Goal: Transaction & Acquisition: Purchase product/service

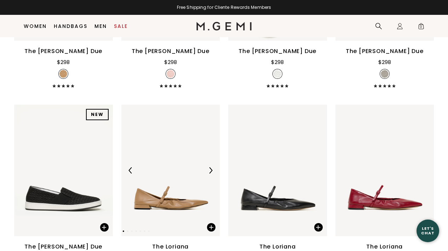
scroll to position [2787, 0]
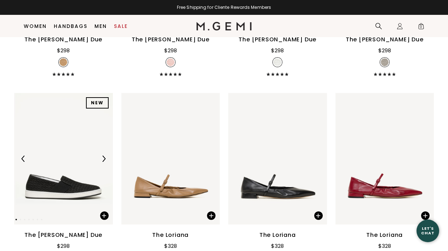
click at [59, 165] on div at bounding box center [63, 158] width 99 height 11
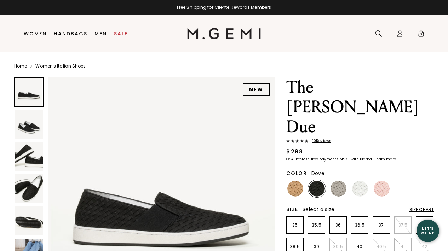
click at [337, 181] on img at bounding box center [339, 189] width 16 height 16
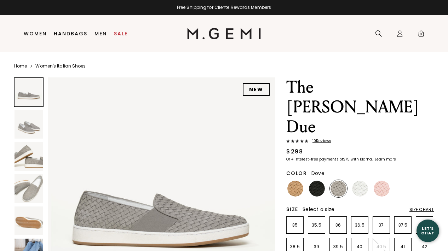
click at [426, 207] on div "Size Chart" at bounding box center [422, 210] width 24 height 6
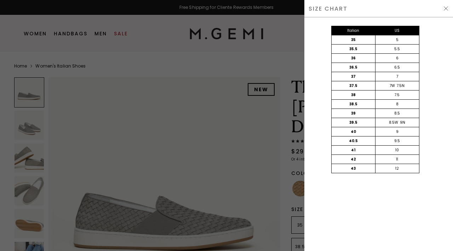
click at [264, 127] on div at bounding box center [226, 125] width 453 height 251
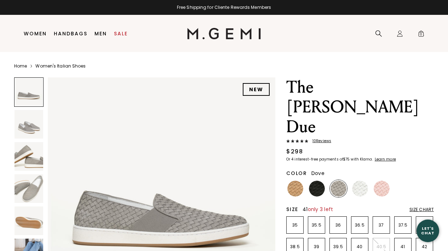
click at [403, 244] on p "41" at bounding box center [403, 247] width 17 height 6
click at [317, 181] on img at bounding box center [317, 189] width 16 height 16
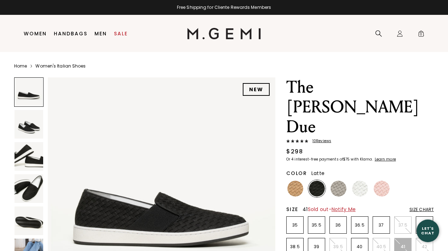
click at [292, 181] on img at bounding box center [295, 189] width 16 height 16
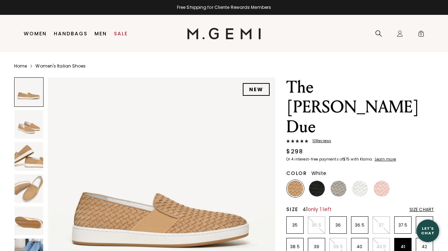
click at [362, 181] on img at bounding box center [360, 189] width 16 height 16
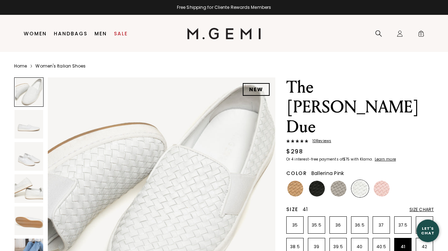
click at [379, 181] on img at bounding box center [382, 189] width 16 height 16
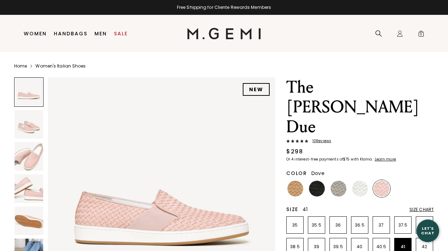
click at [344, 181] on img at bounding box center [339, 189] width 16 height 16
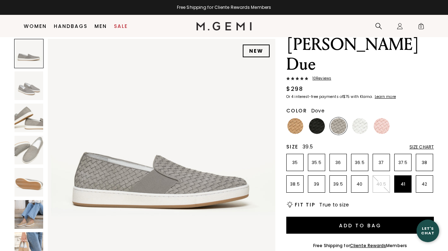
scroll to position [57, 0]
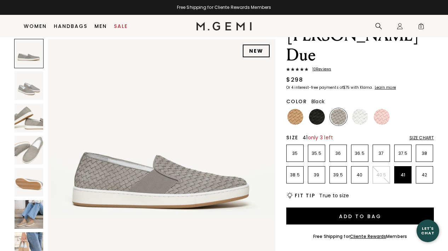
click at [320, 109] on img at bounding box center [317, 117] width 16 height 16
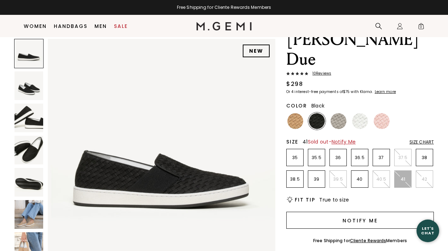
click at [359, 212] on button "Notify Me" at bounding box center [360, 220] width 148 height 17
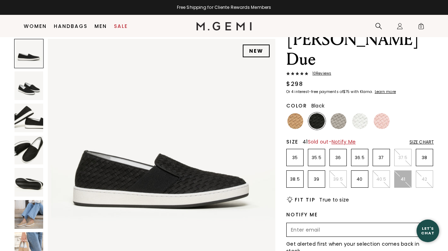
click at [296, 224] on input "Enter your email address to be notified when your selection is back in stock" at bounding box center [353, 230] width 133 height 12
type input "loiseelen@verizon.net"
click at [427, 228] on img at bounding box center [425, 230] width 7 height 5
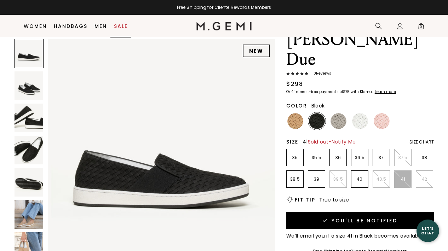
click at [122, 27] on link "Sale" at bounding box center [121, 26] width 14 height 6
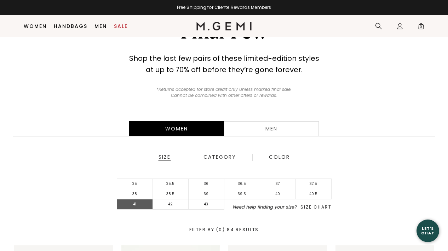
click at [138, 204] on li "41" at bounding box center [135, 205] width 36 height 10
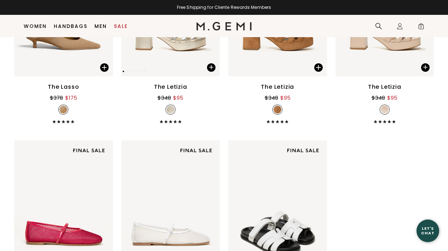
scroll to position [875, 0]
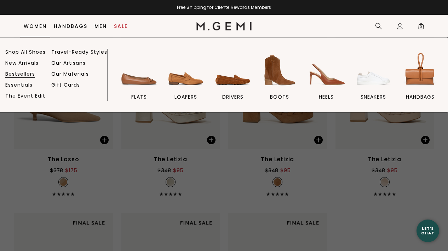
click at [22, 73] on link "Bestsellers" at bounding box center [20, 74] width 30 height 6
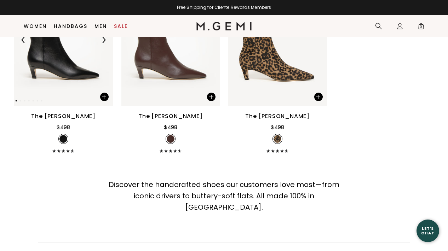
scroll to position [3793, 0]
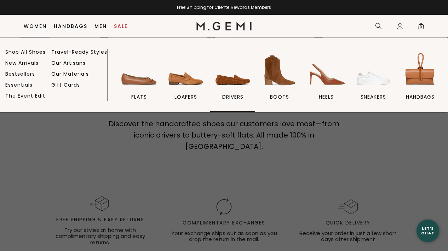
click at [239, 80] on img at bounding box center [233, 71] width 40 height 40
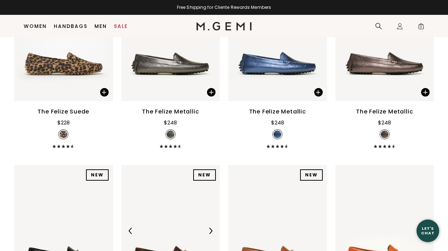
scroll to position [830, 0]
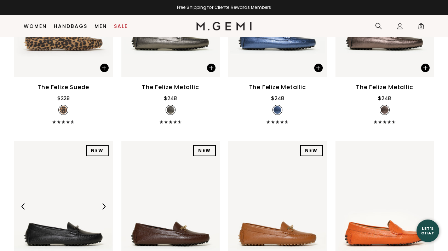
click at [68, 201] on div at bounding box center [63, 206] width 99 height 11
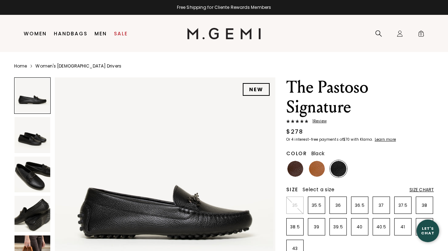
click at [38, 168] on img at bounding box center [33, 175] width 36 height 36
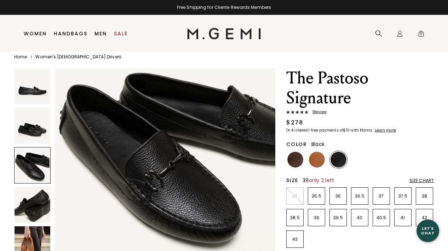
scroll to position [14, 0]
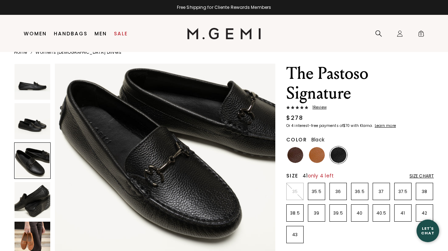
click at [401, 211] on p "41" at bounding box center [403, 214] width 17 height 6
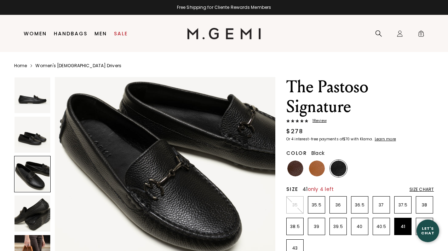
scroll to position [0, 0]
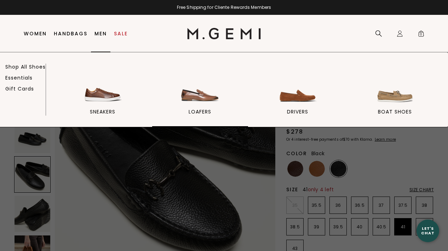
click at [206, 95] on img at bounding box center [200, 85] width 40 height 40
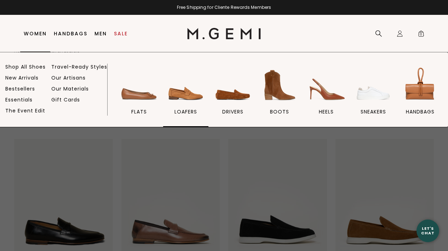
click at [187, 99] on img at bounding box center [186, 85] width 40 height 40
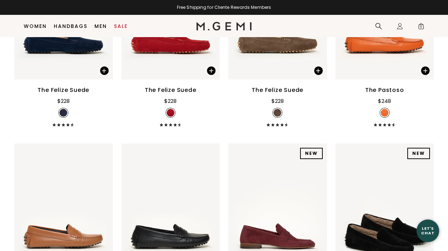
scroll to position [1385, 0]
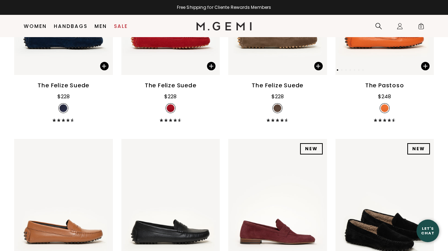
click at [375, 71] on div at bounding box center [385, 10] width 99 height 135
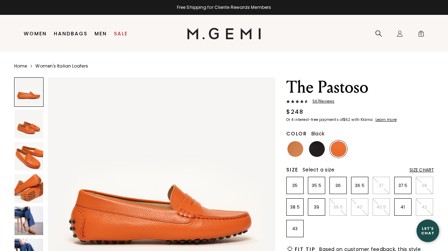
click at [318, 147] on img at bounding box center [317, 149] width 16 height 16
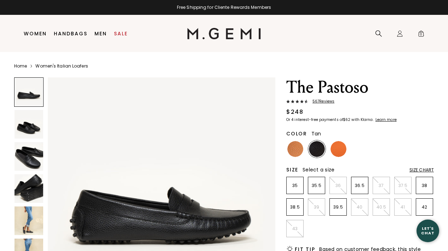
click at [294, 149] on img at bounding box center [295, 149] width 16 height 16
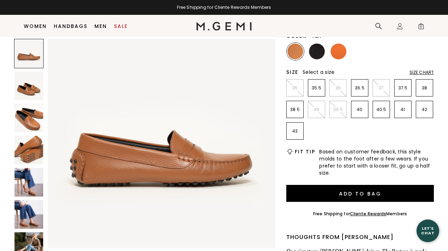
scroll to position [87, 0]
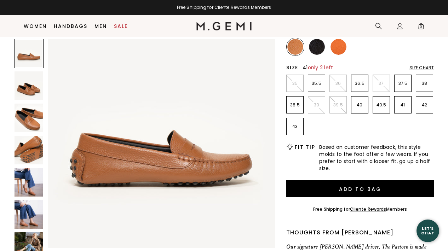
click at [401, 104] on p "41" at bounding box center [403, 105] width 17 height 6
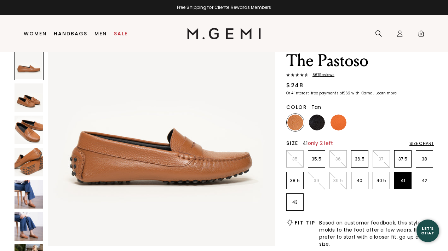
scroll to position [5, 0]
